Goal: Use online tool/utility: Utilize a website feature to perform a specific function

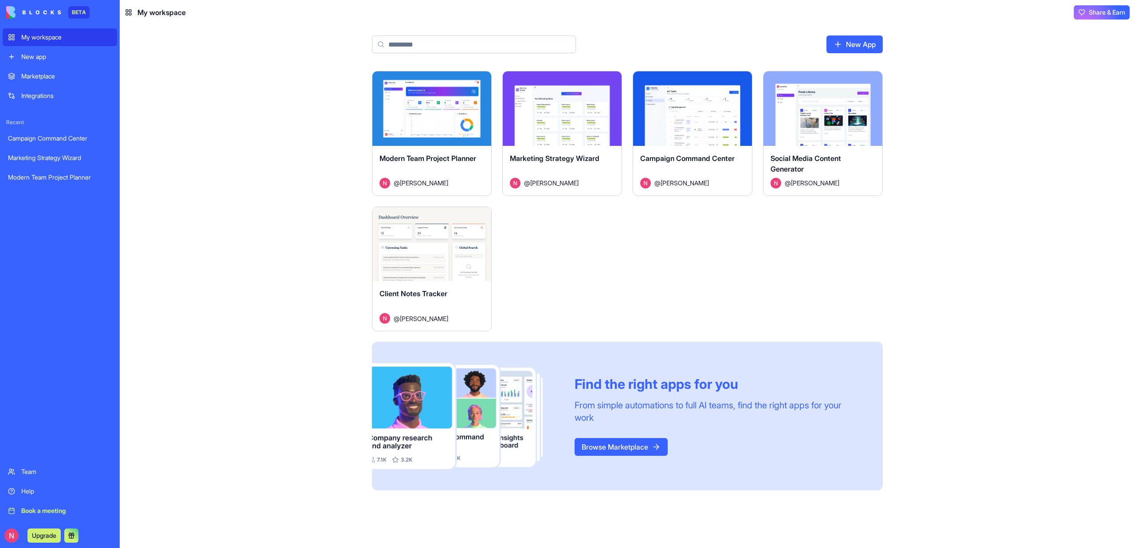
click at [542, 94] on div "Launch" at bounding box center [562, 108] width 119 height 74
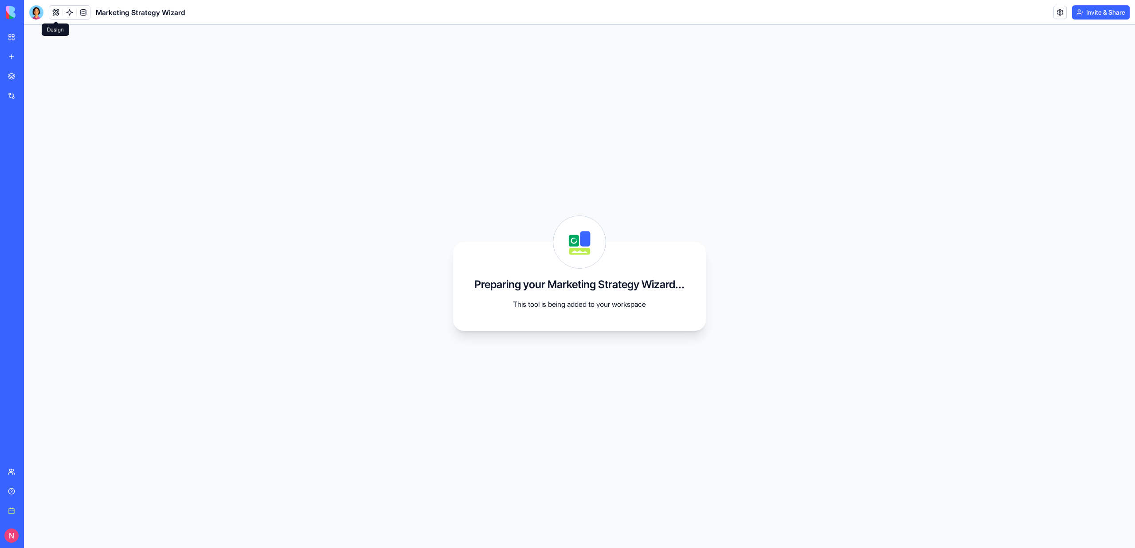
click at [47, 8] on div "Marketing Strategy Wizard" at bounding box center [107, 12] width 156 height 14
click at [43, 11] on div at bounding box center [36, 12] width 14 height 14
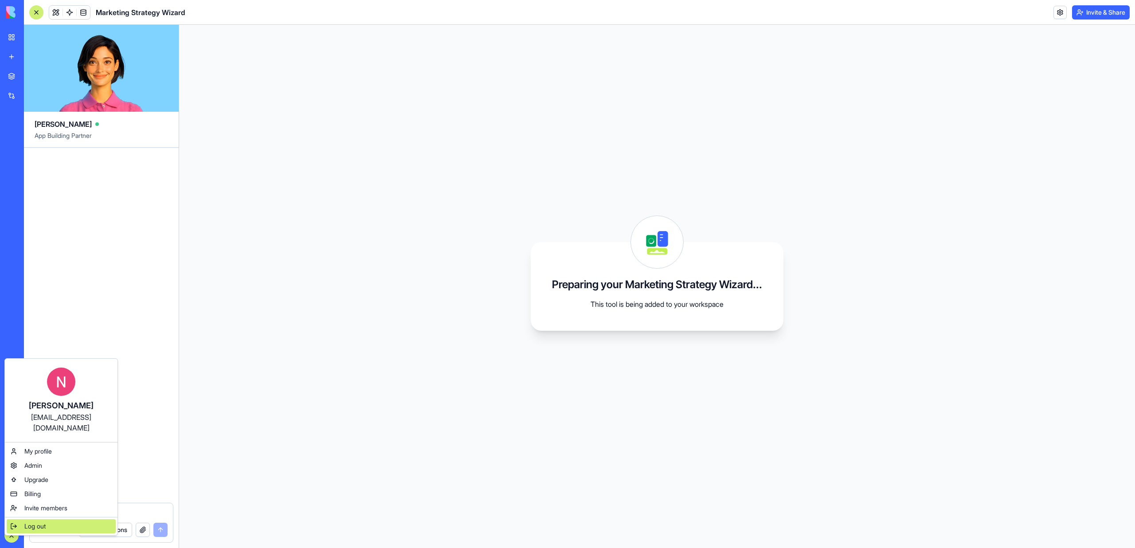
click at [40, 522] on span "Log out" at bounding box center [34, 526] width 21 height 9
